Goal: Check status: Check status

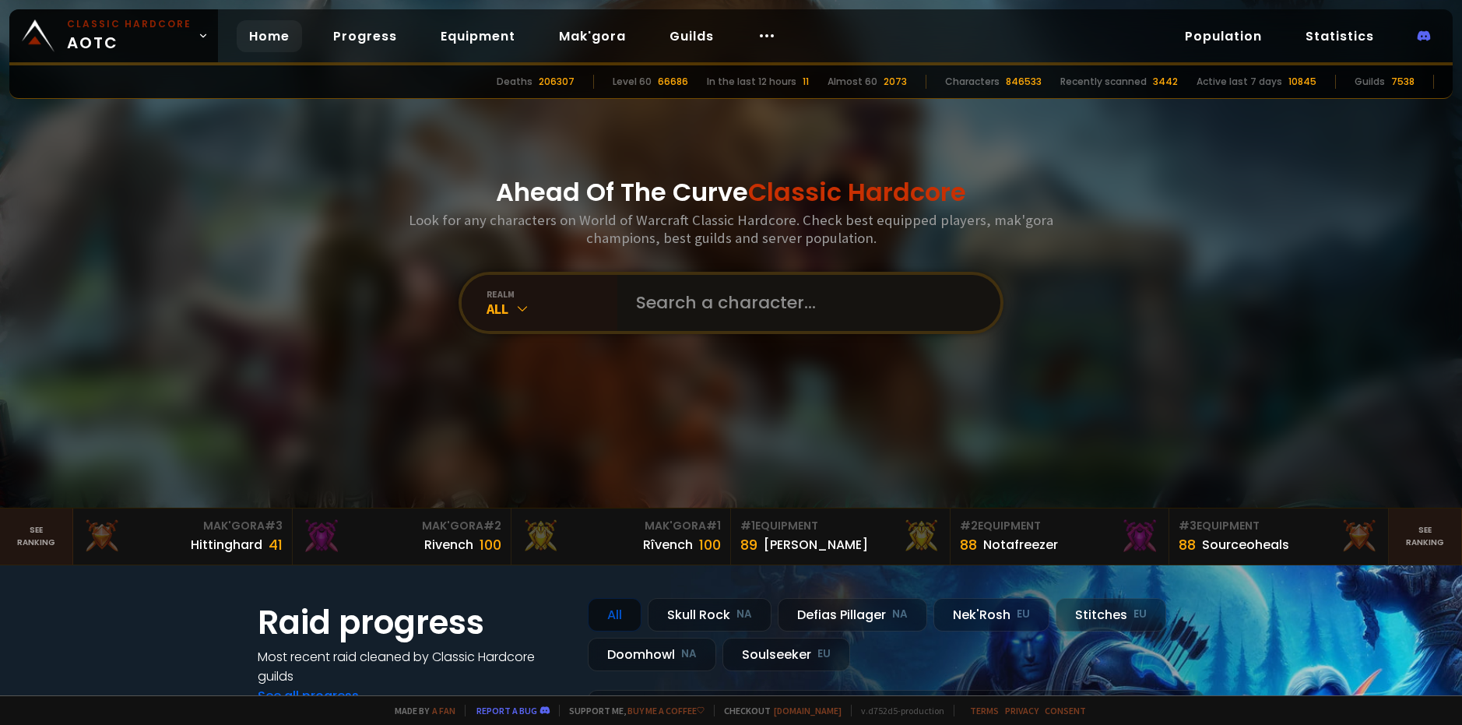
click at [774, 308] on input "text" at bounding box center [804, 303] width 355 height 56
type input "Zaeg"
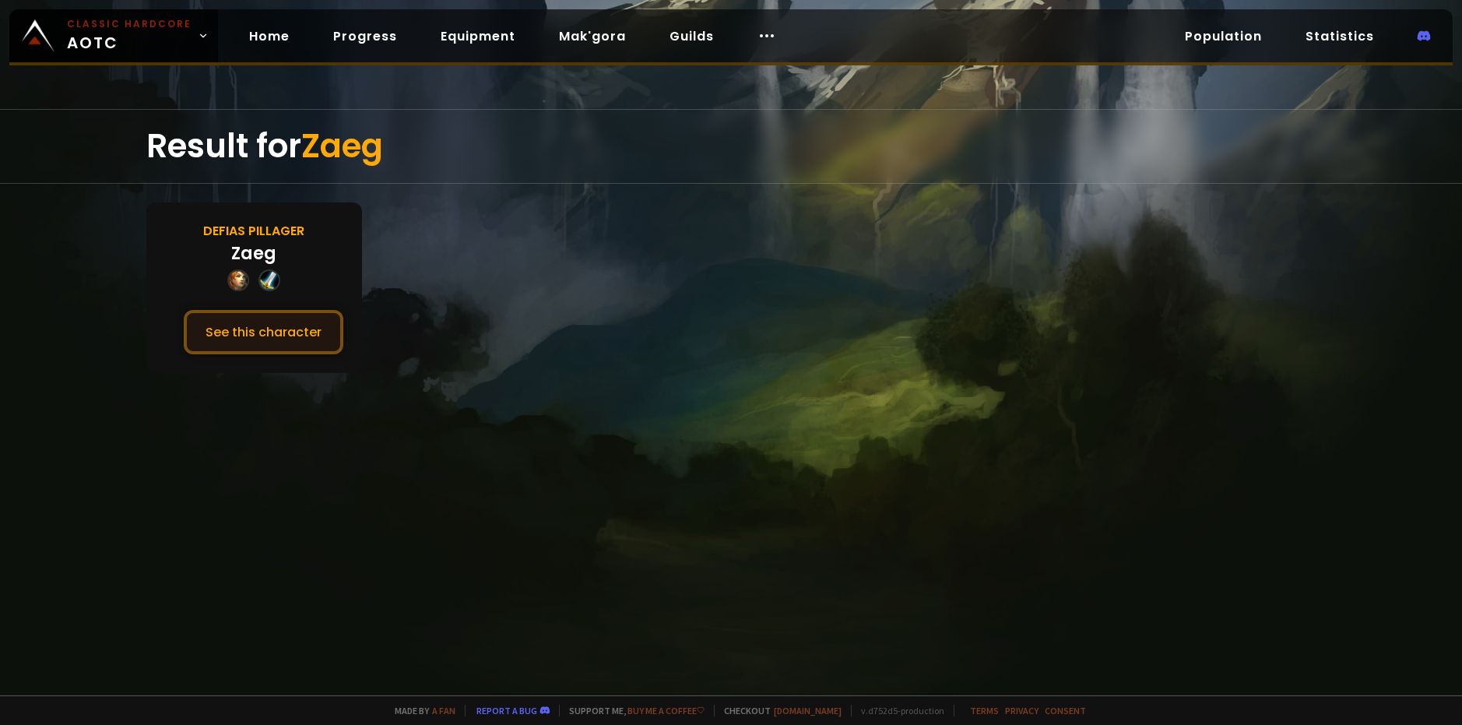
click at [263, 318] on button "See this character" at bounding box center [264, 332] width 160 height 44
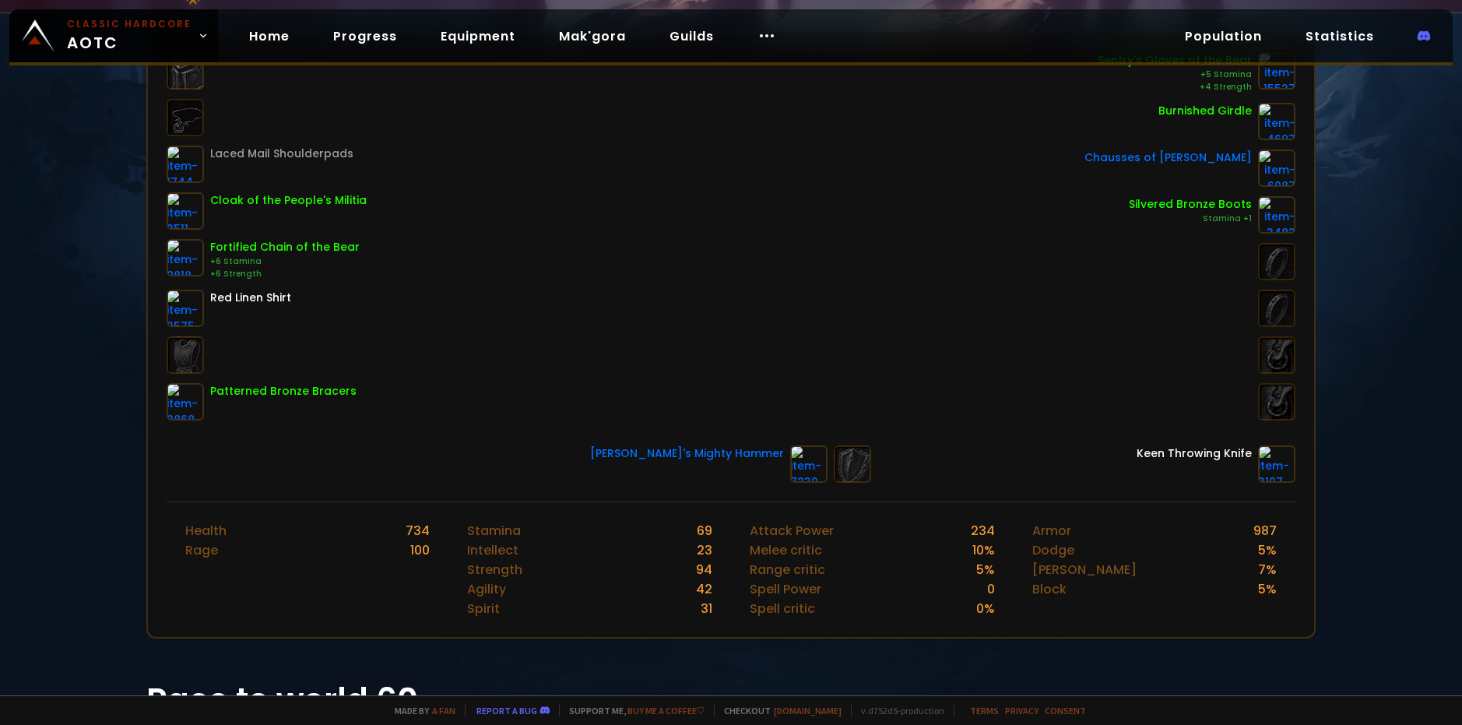
scroll to position [156, 0]
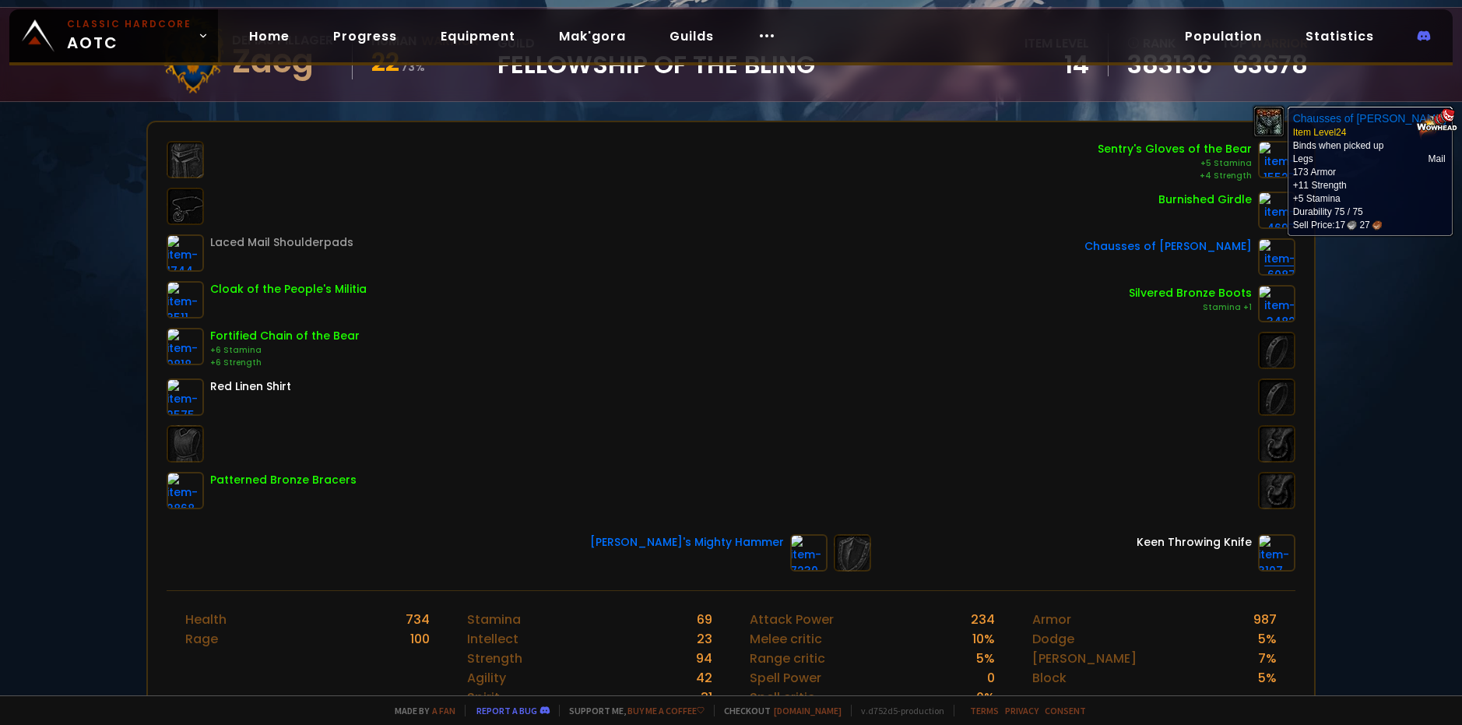
click at [1269, 260] on img at bounding box center [1276, 256] width 37 height 37
